Goal: Task Accomplishment & Management: Manage account settings

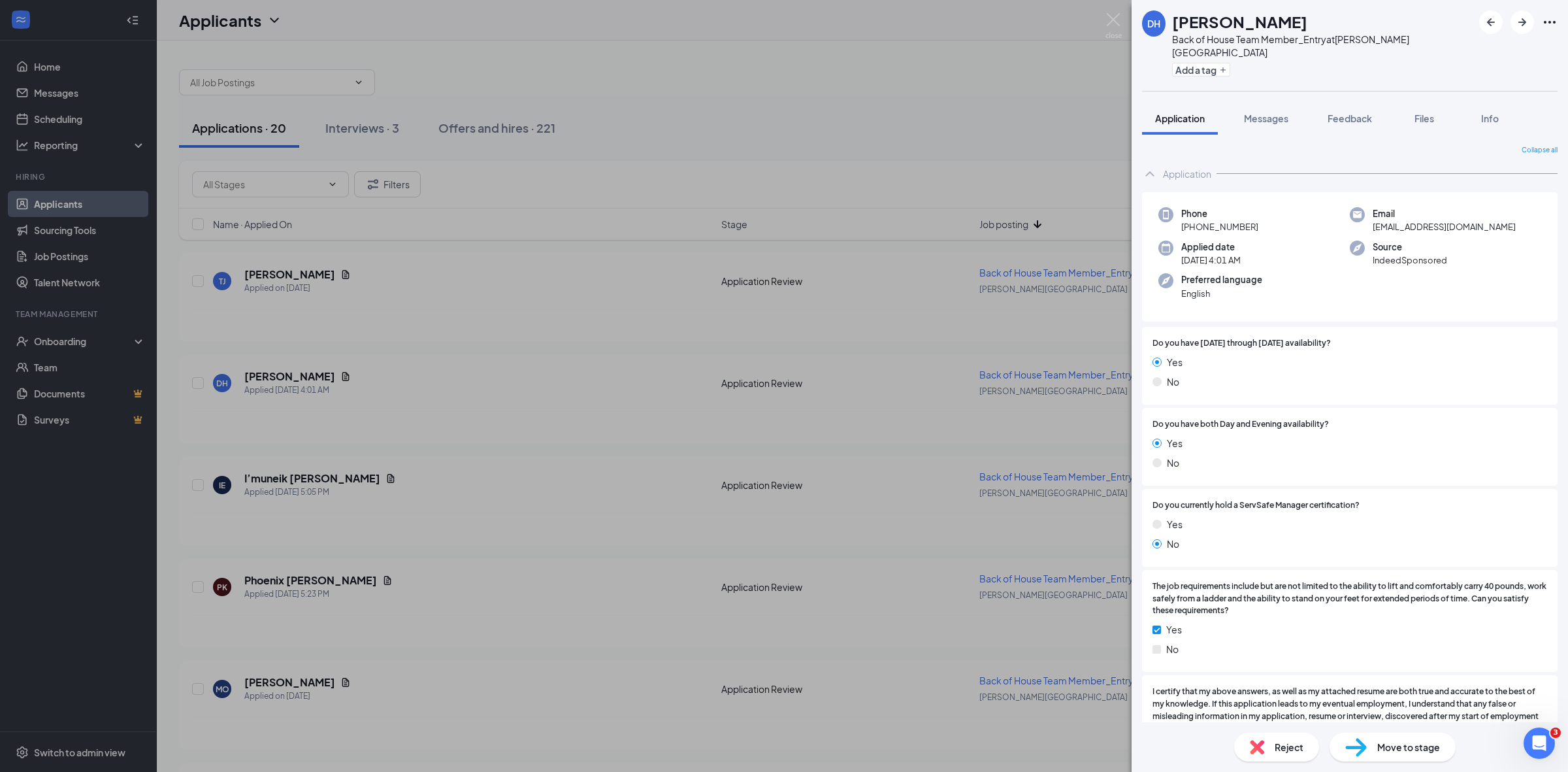
scroll to position [275, 0]
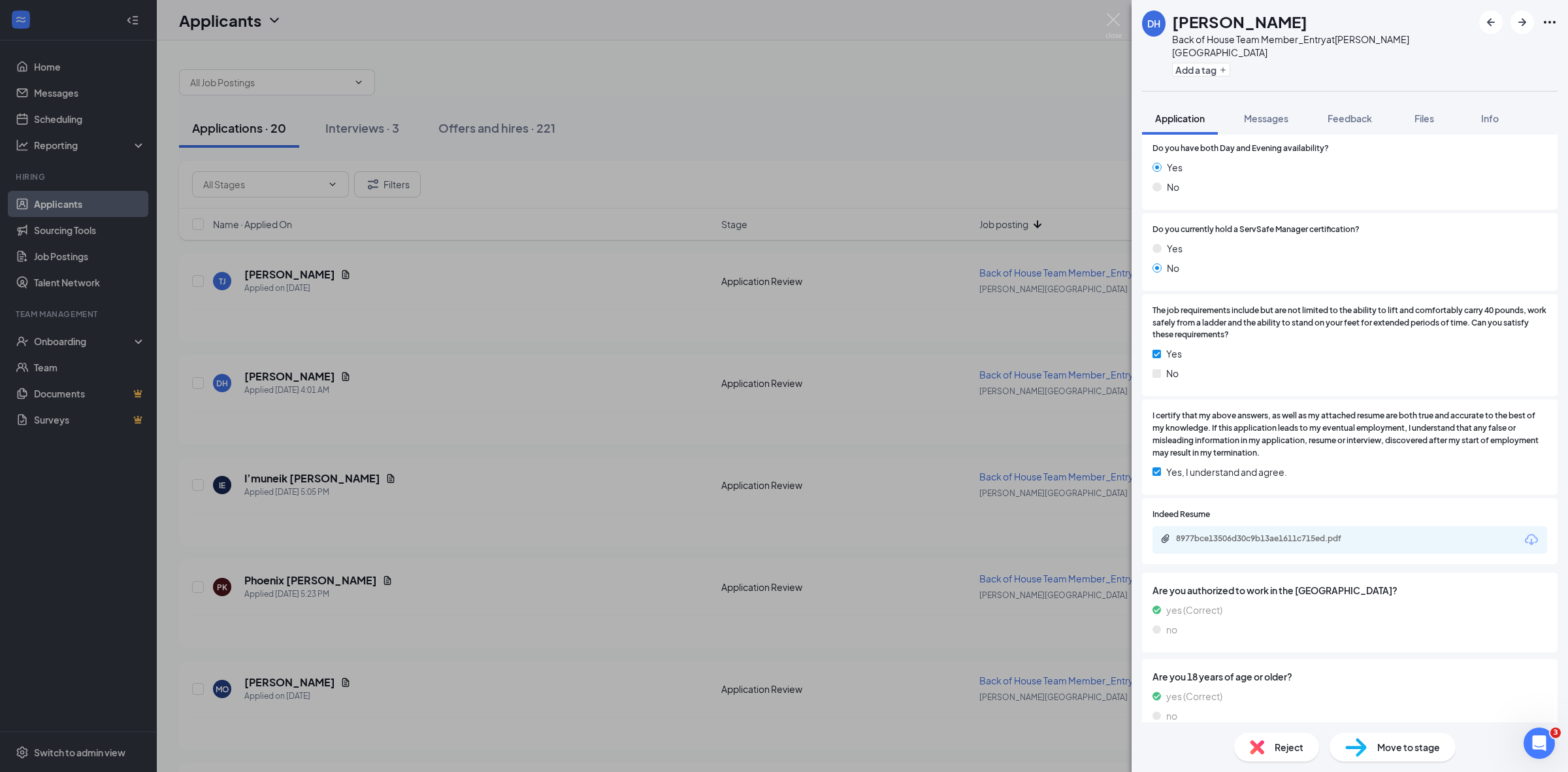
click at [63, 121] on div "DH [PERSON_NAME] Back of House Team Member_Entry at [PERSON_NAME][GEOGRAPHIC_DA…" at bounding box center [784, 386] width 1568 height 772
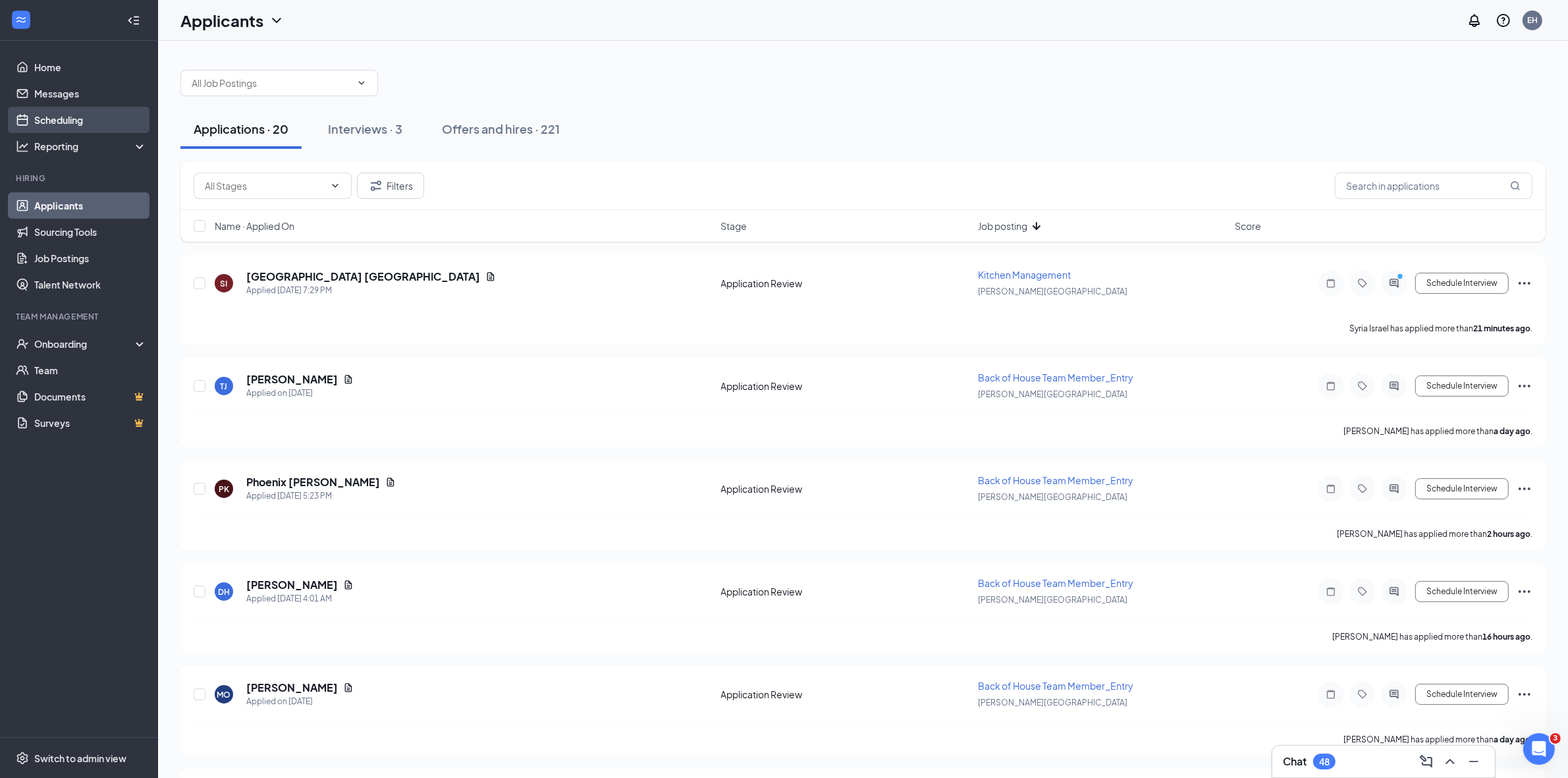
click at [64, 122] on link "Scheduling" at bounding box center [91, 120] width 113 height 27
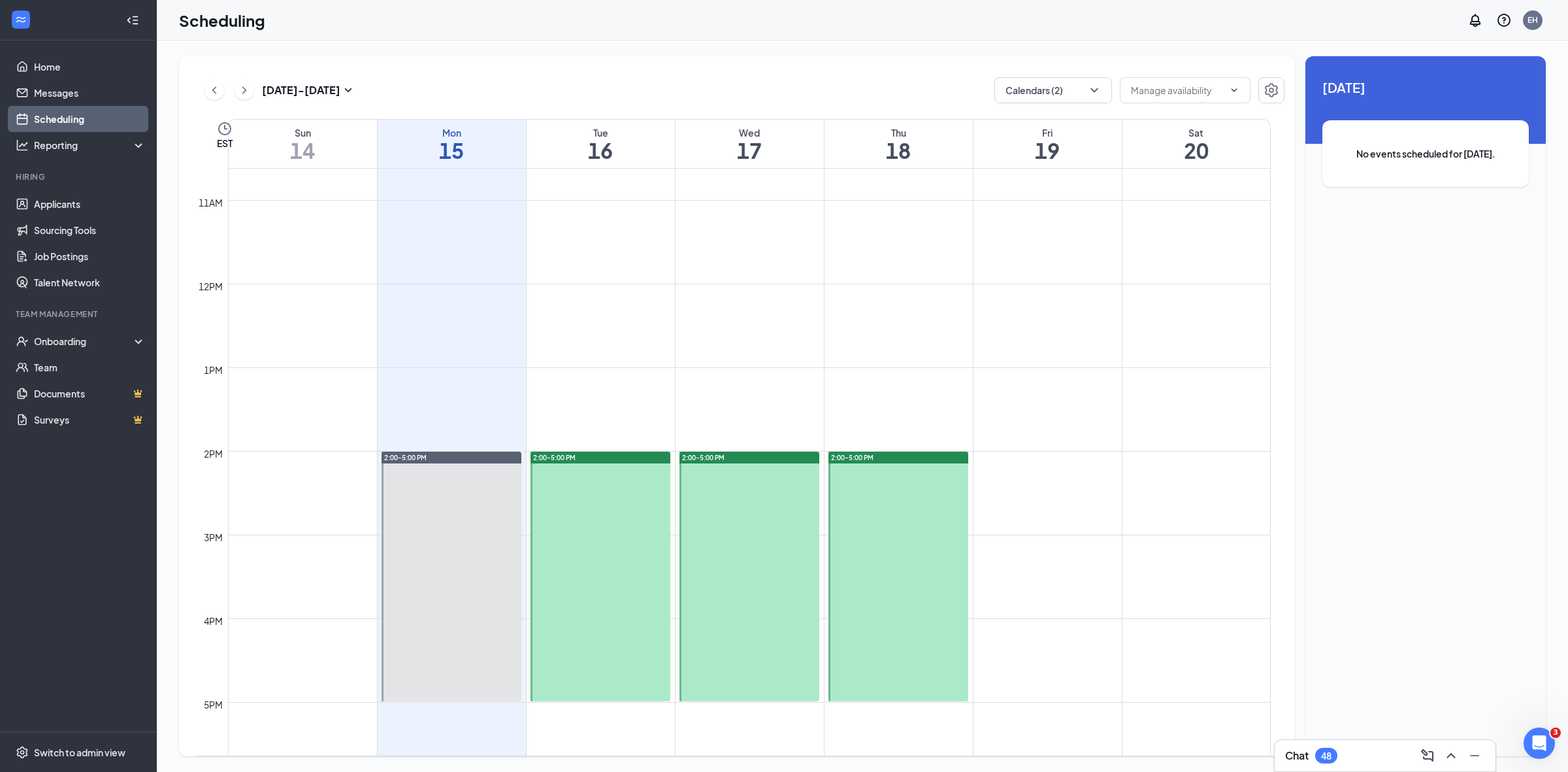
scroll to position [886, 0]
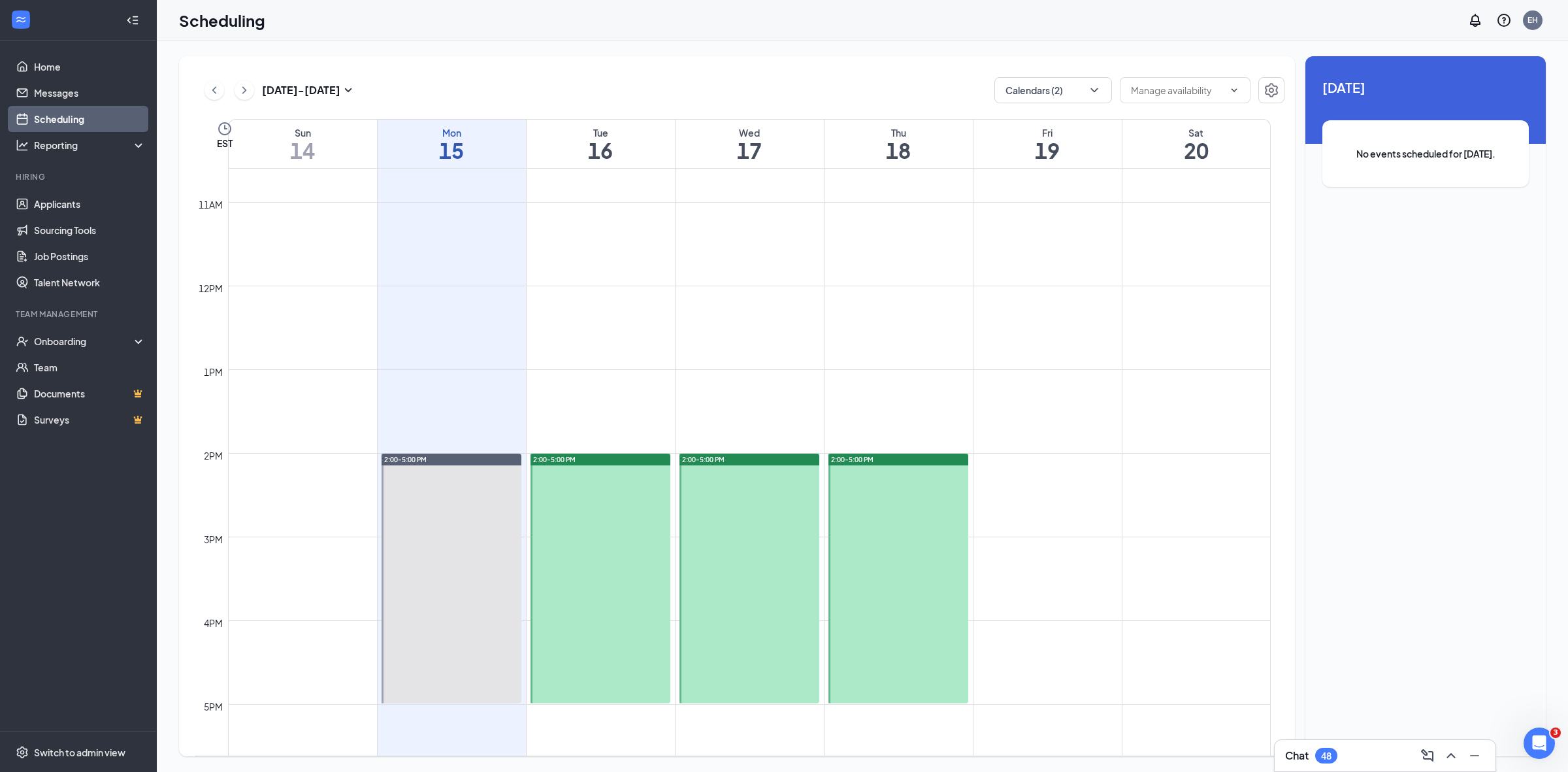
click at [773, 460] on div "2:00-5:00 PM" at bounding box center [749, 459] width 140 height 11
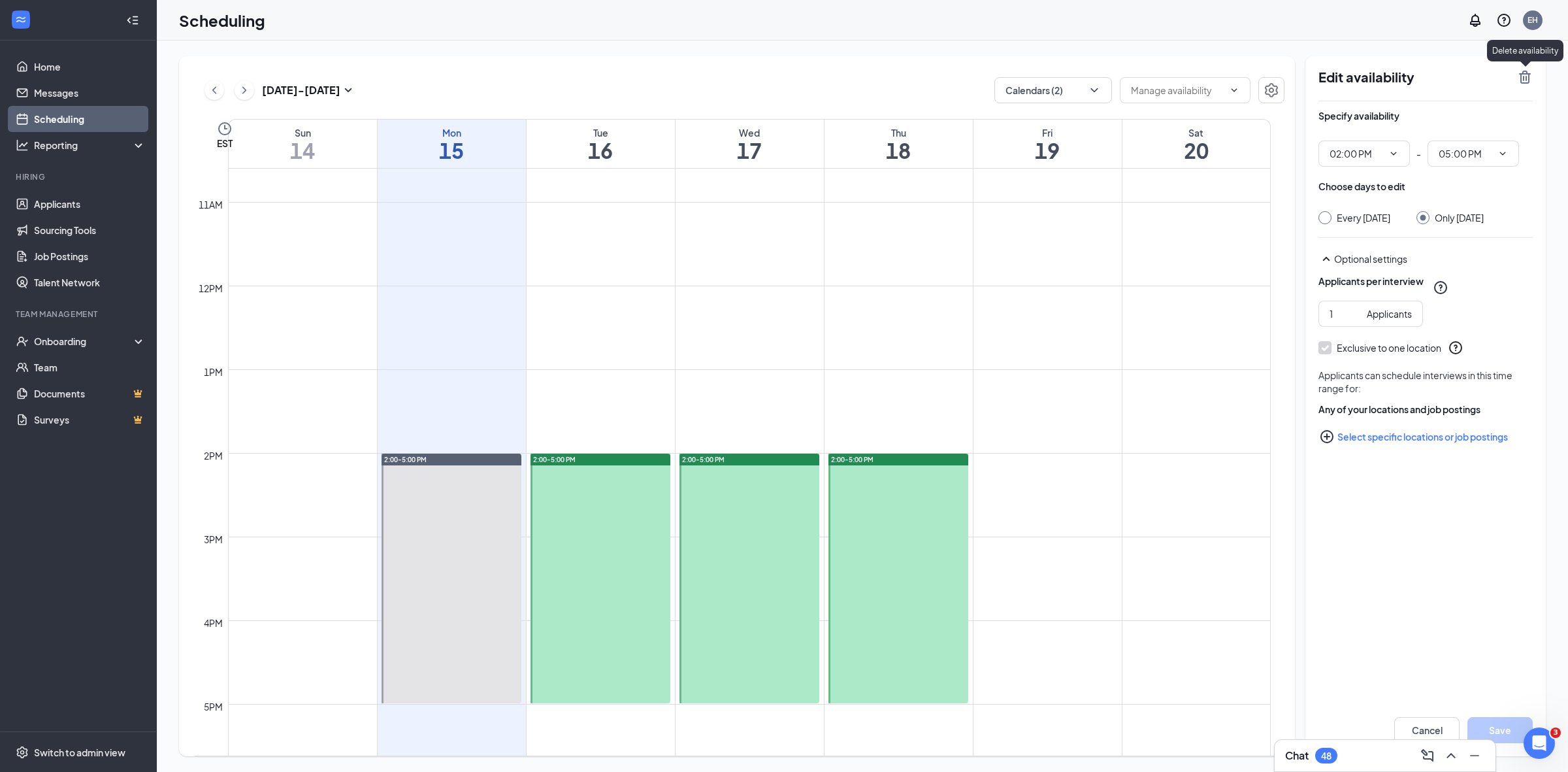
click at [1524, 79] on icon "TrashOutline" at bounding box center [1524, 78] width 11 height 13
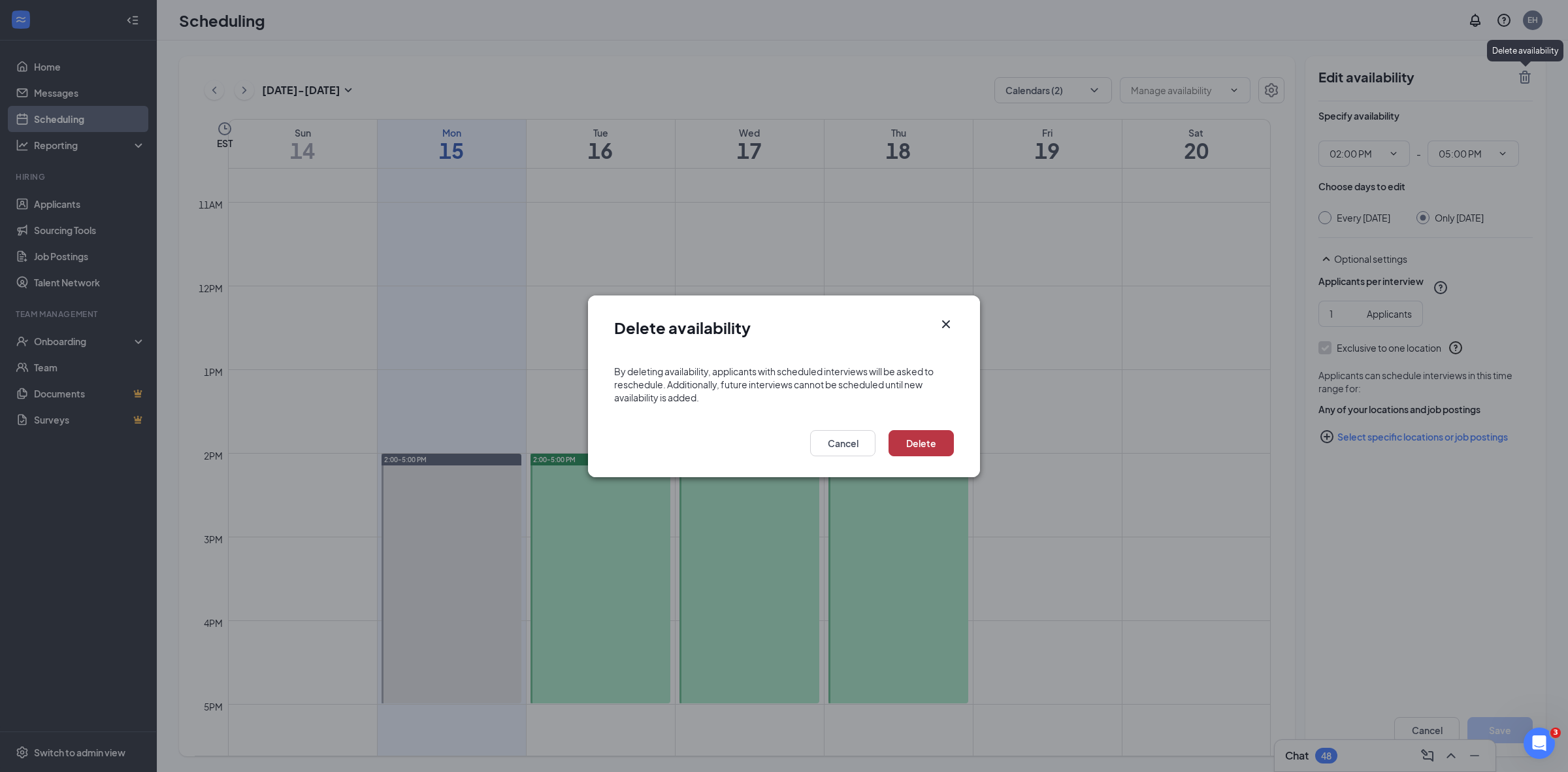
click at [937, 435] on button "Delete" at bounding box center [920, 443] width 65 height 26
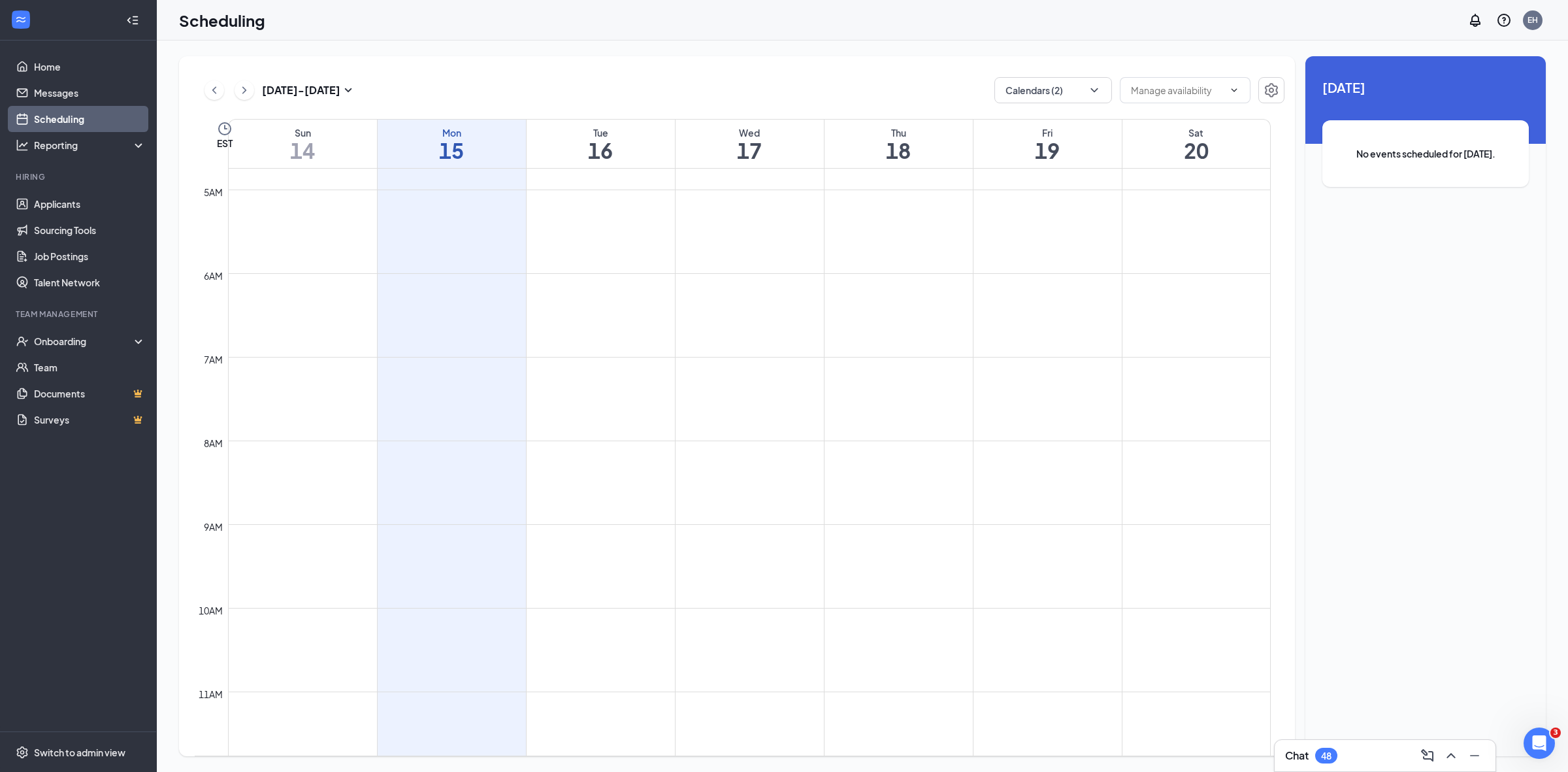
scroll to position [396, 0]
